Goal: Check status

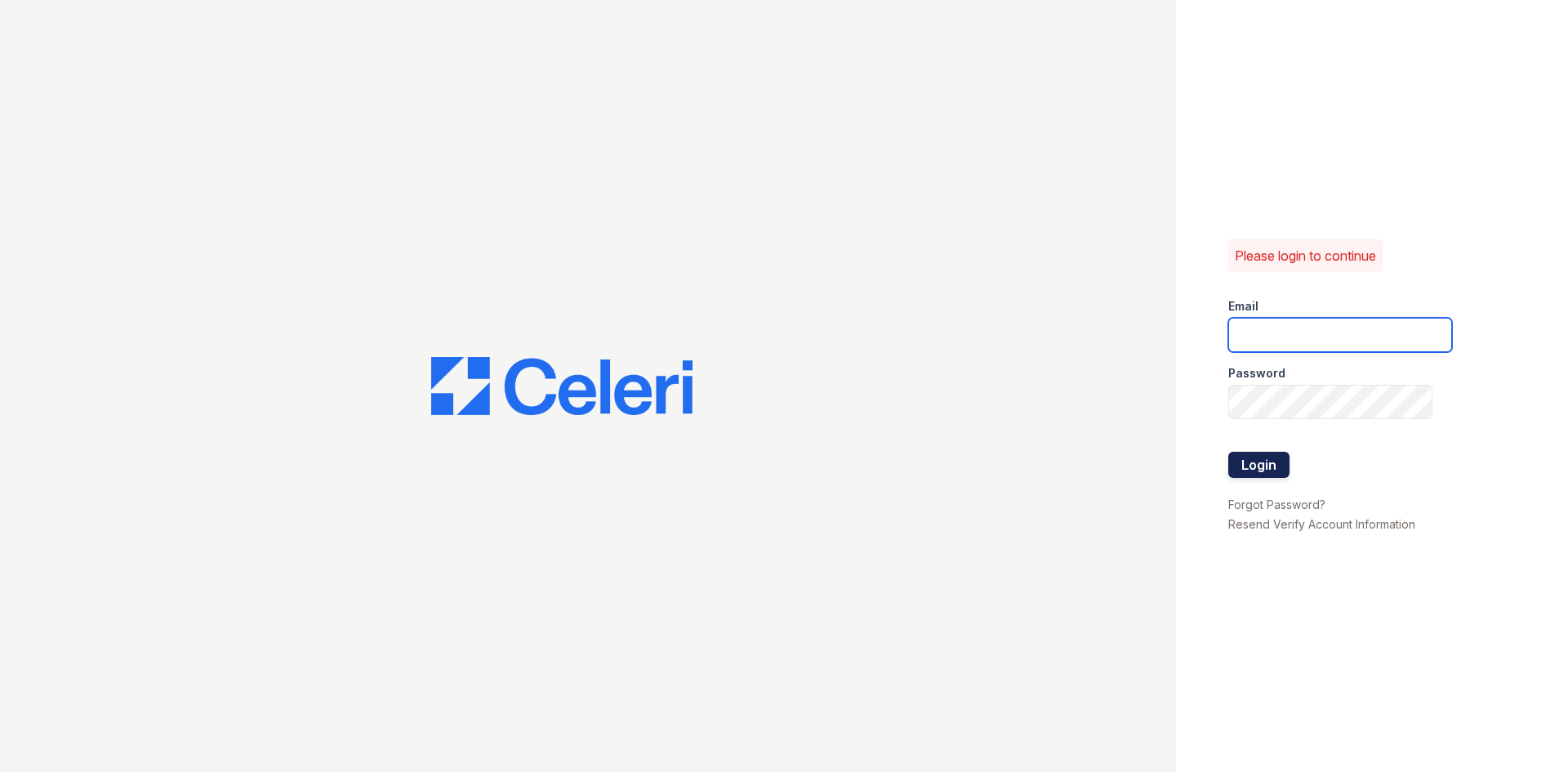
type input "renewonridgewoodtemp@trinity-pm.com"
click at [1262, 467] on button "Login" at bounding box center [1259, 464] width 61 height 26
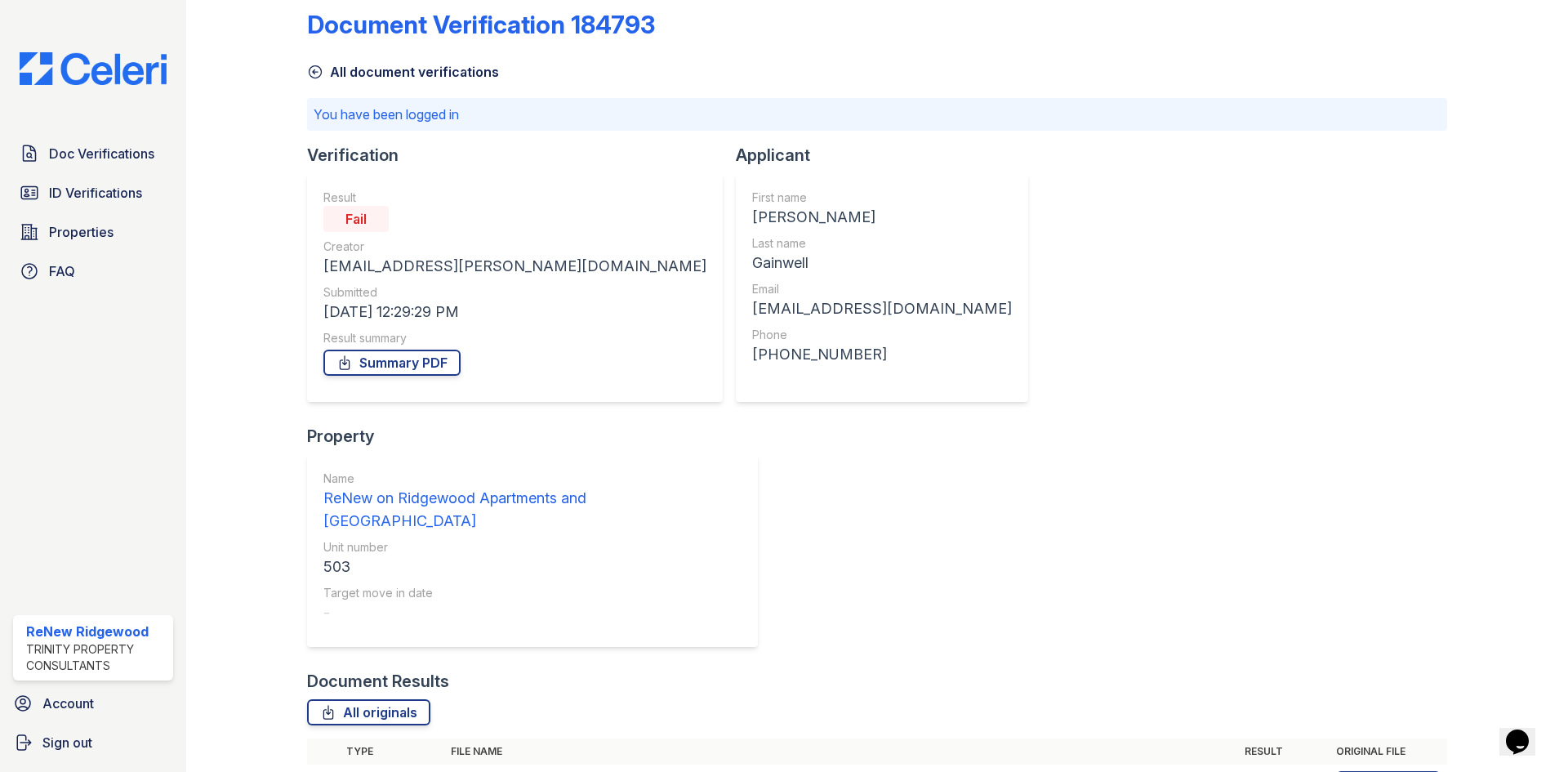
scroll to position [43, 0]
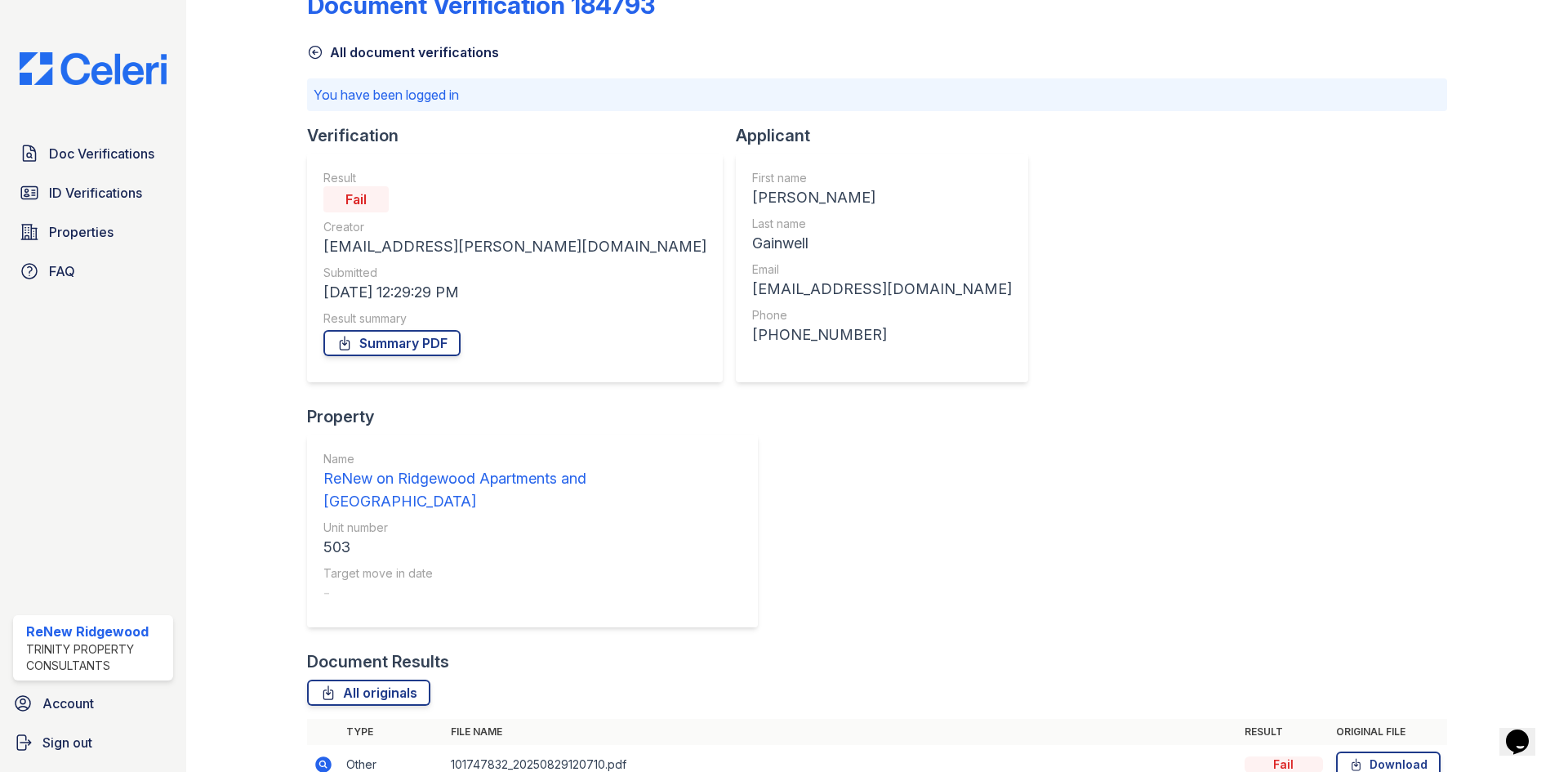
click at [466, 245] on div "darija.dedic@esusu.org" at bounding box center [514, 247] width 383 height 23
drag, startPoint x: 451, startPoint y: 601, endPoint x: 735, endPoint y: 608, distance: 284.1
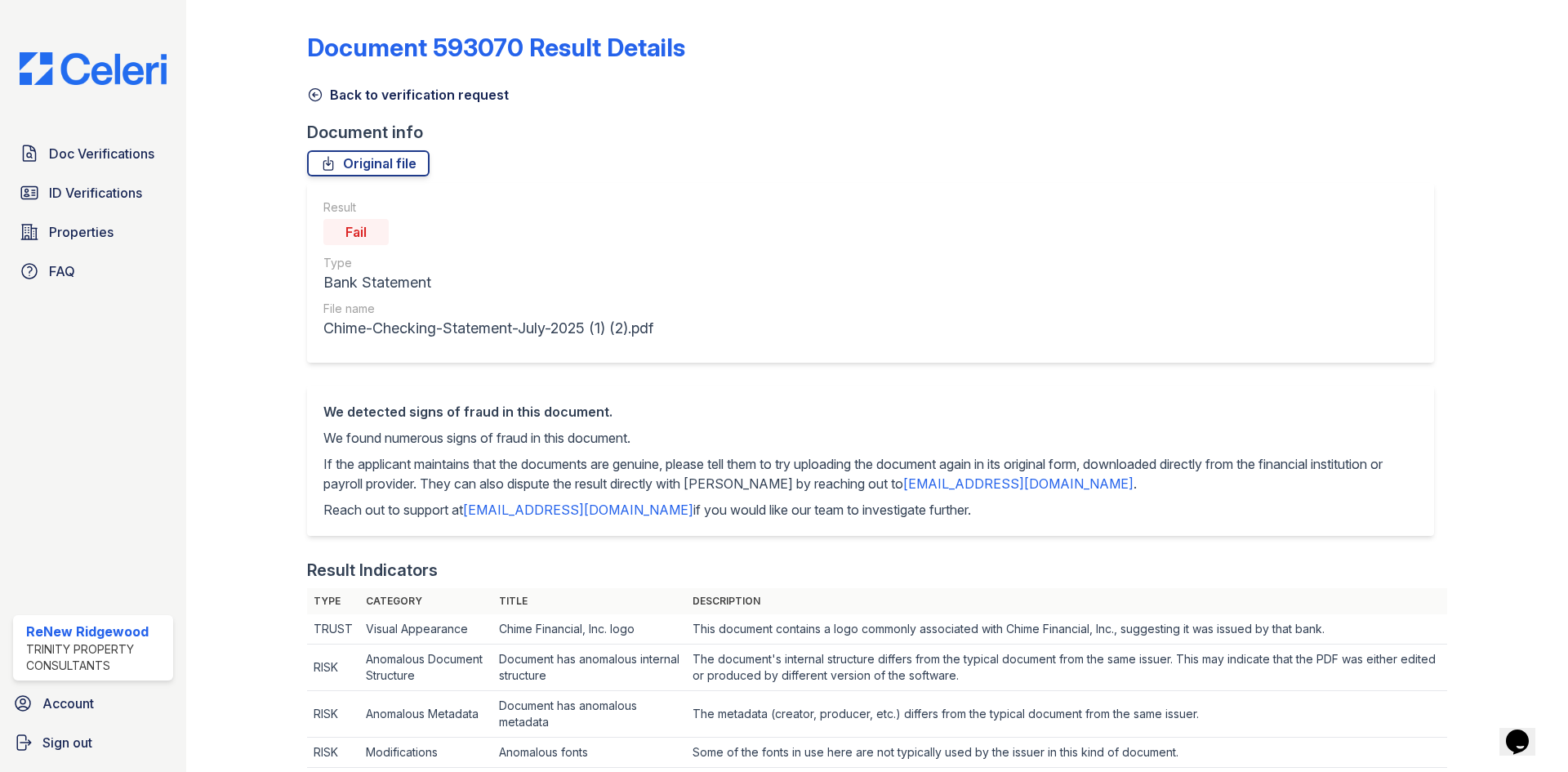
drag, startPoint x: 903, startPoint y: 810, endPoint x: 887, endPoint y: 810, distance: 16.0
click at [887, 771] on html "Doc Verifications ID Verifications Properties FAQ ReNew Ridgewood Trinity Prope…" at bounding box center [784, 386] width 1568 height 772
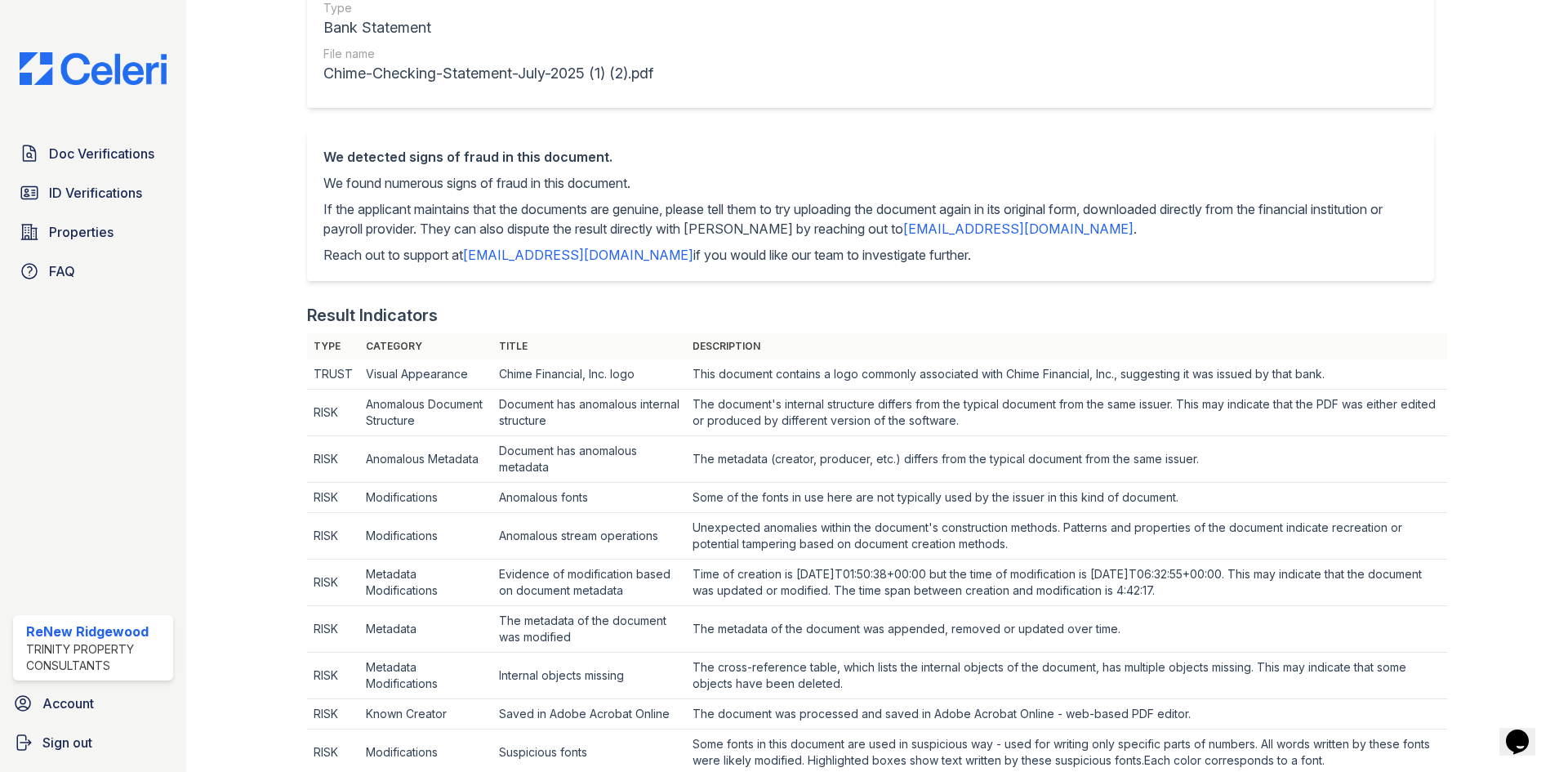
click at [1479, 378] on div at bounding box center [1495, 717] width 95 height 1932
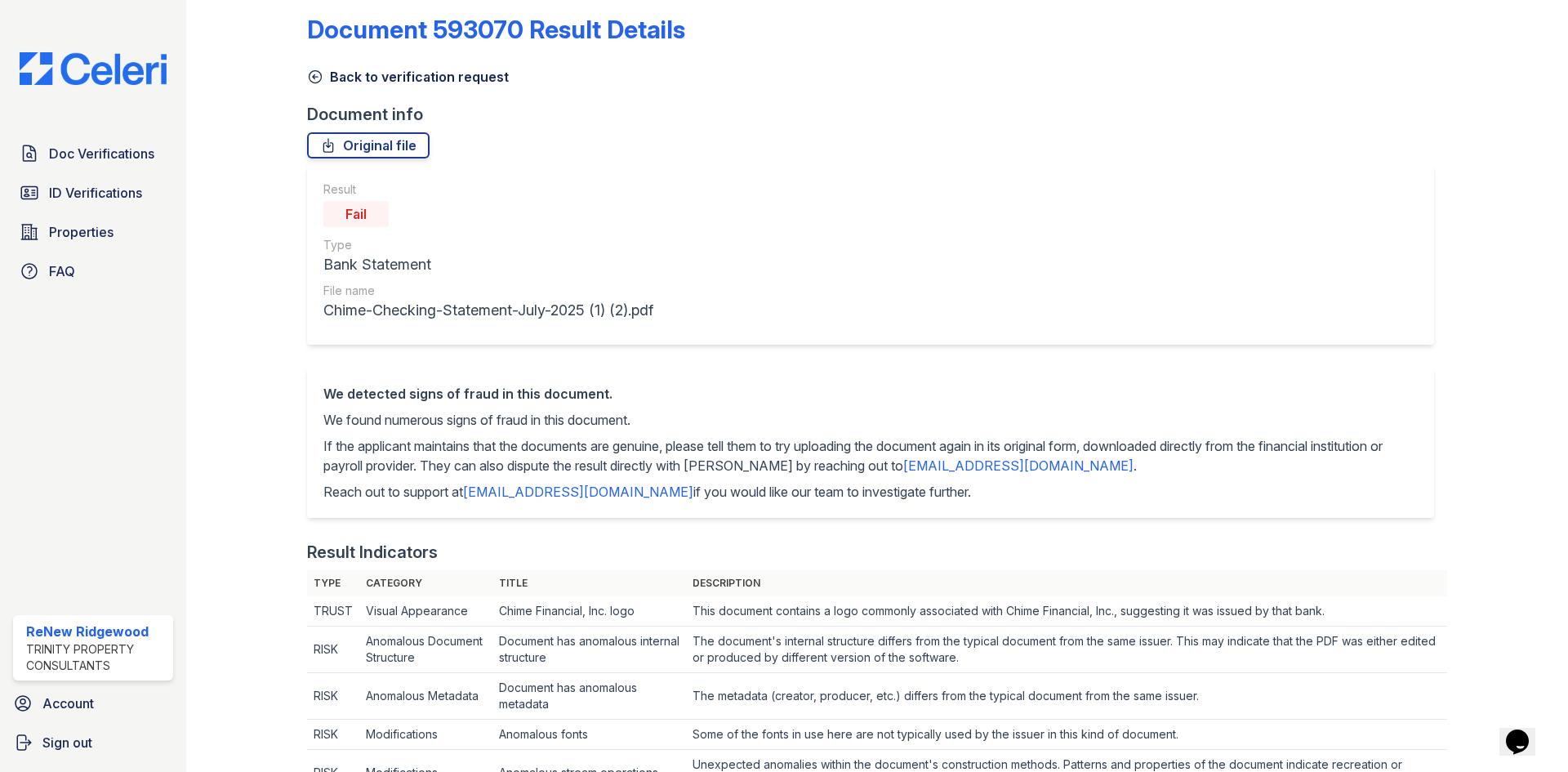
scroll to position [0, 0]
